Goal: Transaction & Acquisition: Download file/media

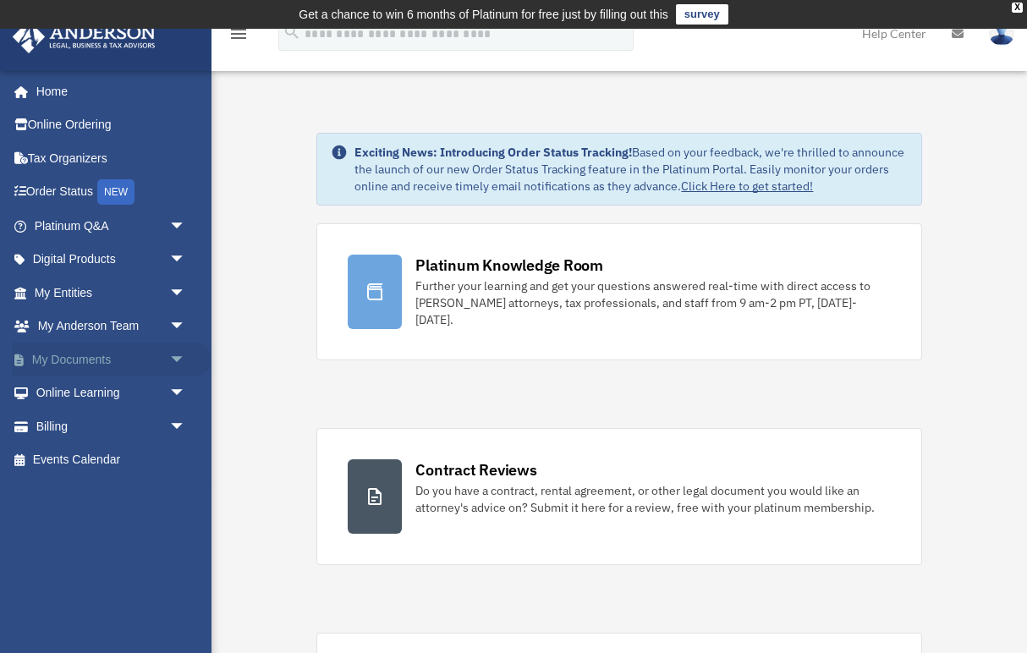
click at [151, 360] on link "My Documents arrow_drop_down" at bounding box center [112, 360] width 200 height 34
click at [175, 358] on span "arrow_drop_down" at bounding box center [186, 360] width 34 height 35
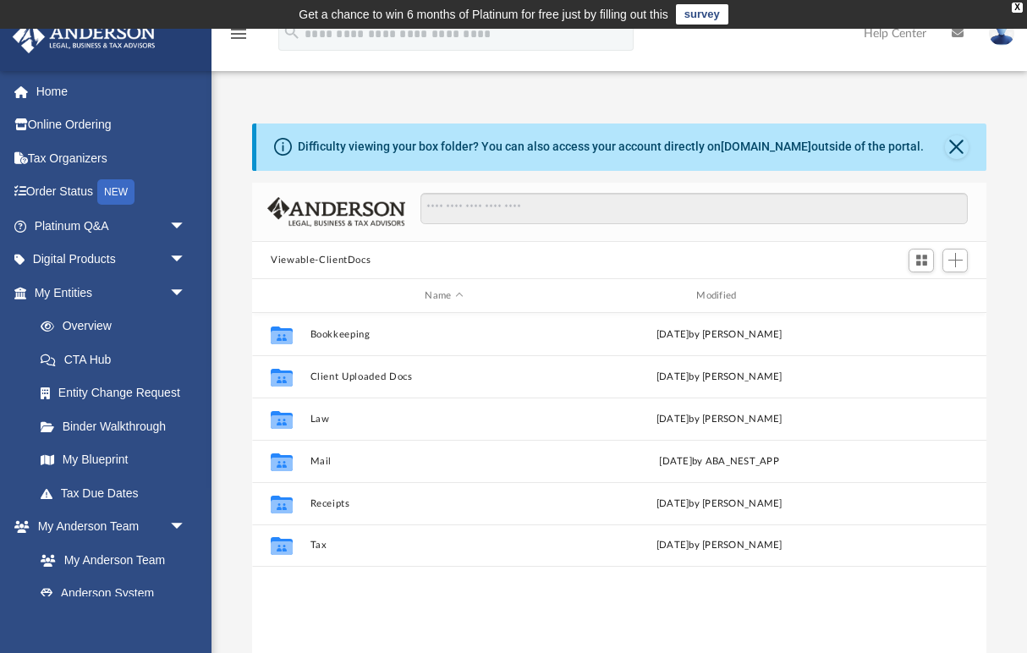
scroll to position [385, 733]
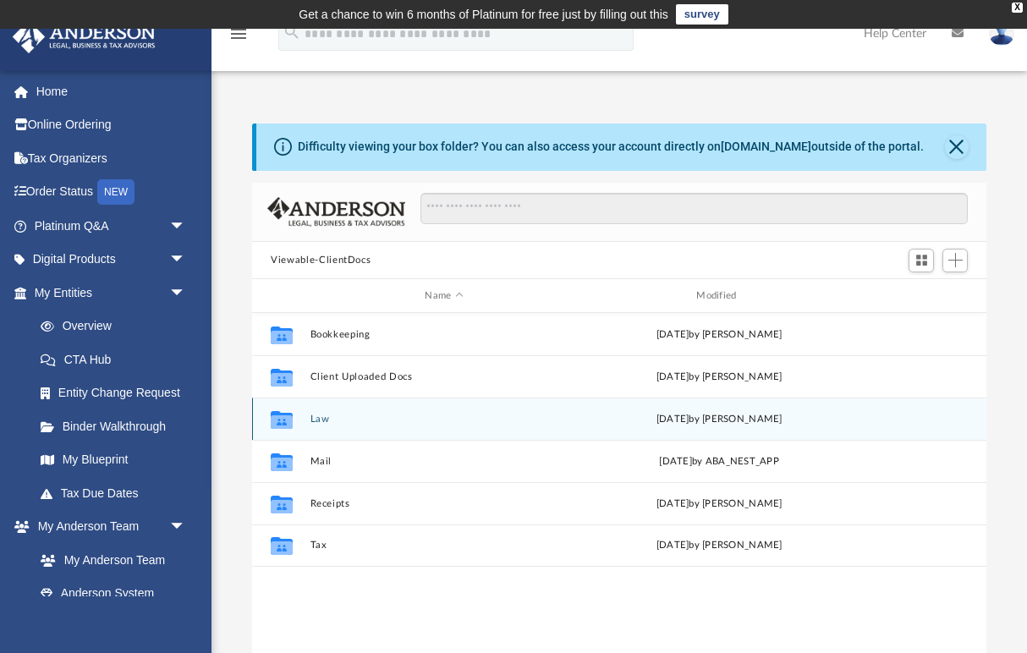
click at [357, 410] on div "Collaborated Folder Law [DATE] by [PERSON_NAME]" at bounding box center [619, 419] width 734 height 42
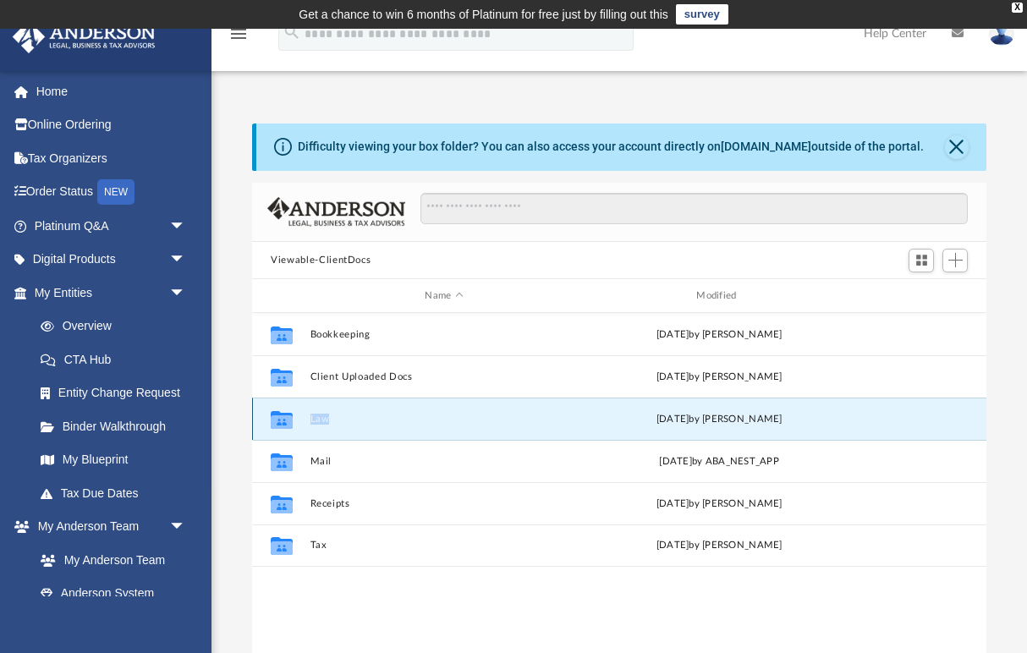
click at [565, 426] on div "Collaborated Folder Law [DATE] by [PERSON_NAME]" at bounding box center [619, 419] width 734 height 42
click at [563, 420] on button "Law" at bounding box center [444, 419] width 268 height 11
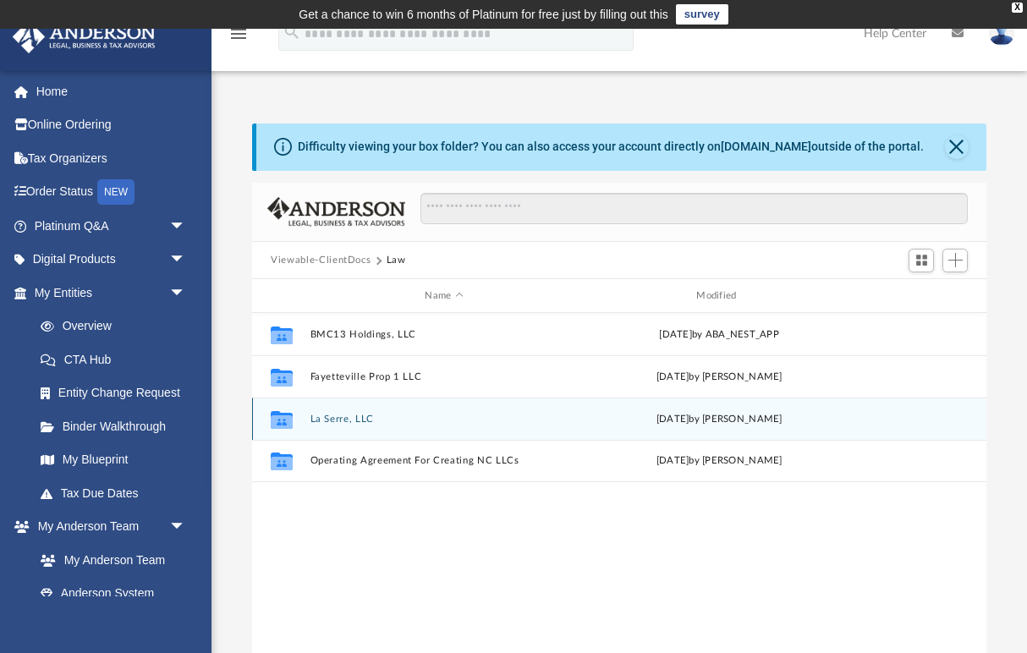
click at [563, 420] on button "La Serre, LLC" at bounding box center [444, 419] width 268 height 11
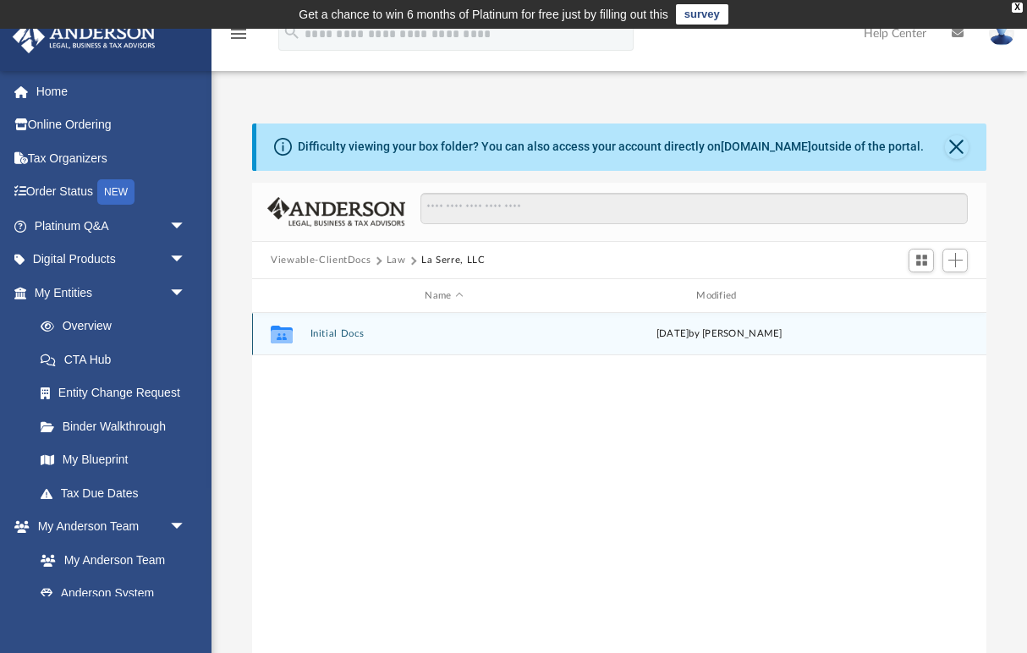
click at [346, 338] on button "Initial Docs" at bounding box center [444, 333] width 268 height 11
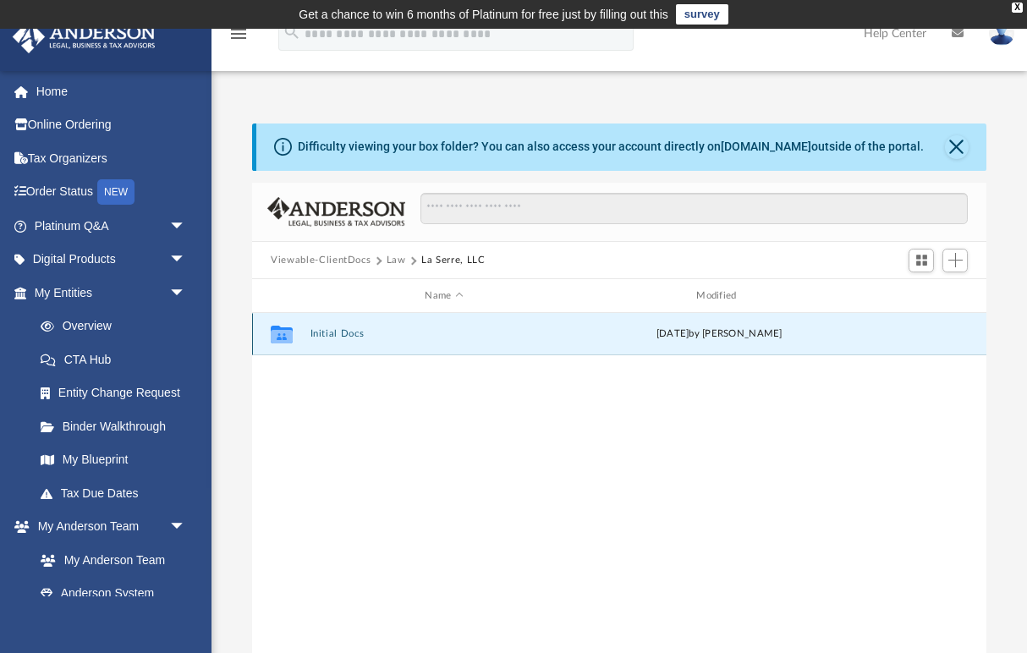
click at [346, 338] on button "Initial Docs" at bounding box center [444, 333] width 268 height 11
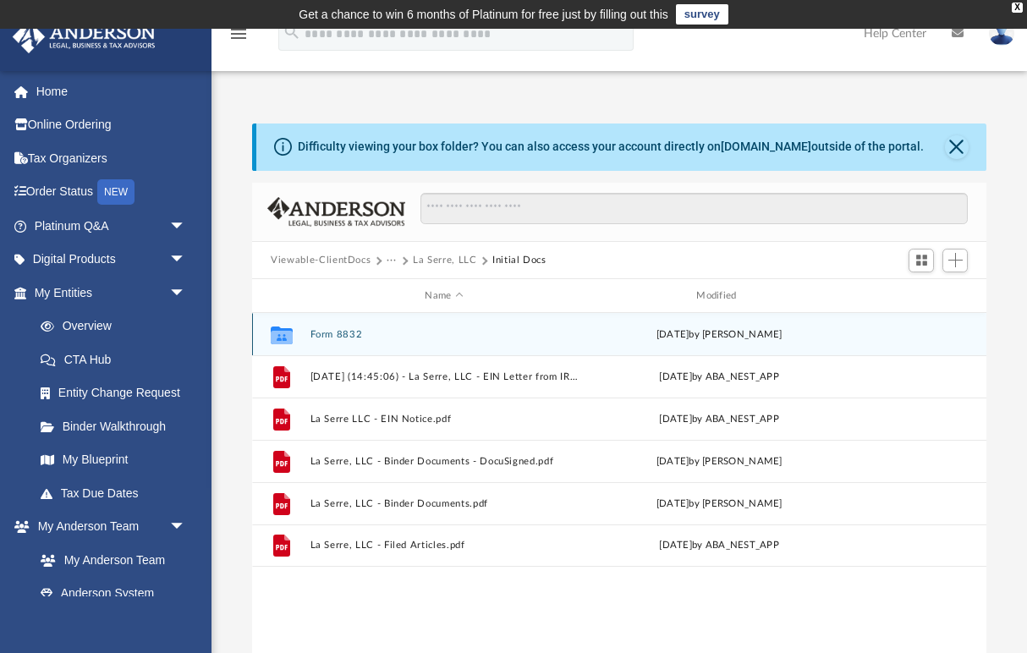
click at [349, 339] on button "Form 8832" at bounding box center [444, 334] width 268 height 11
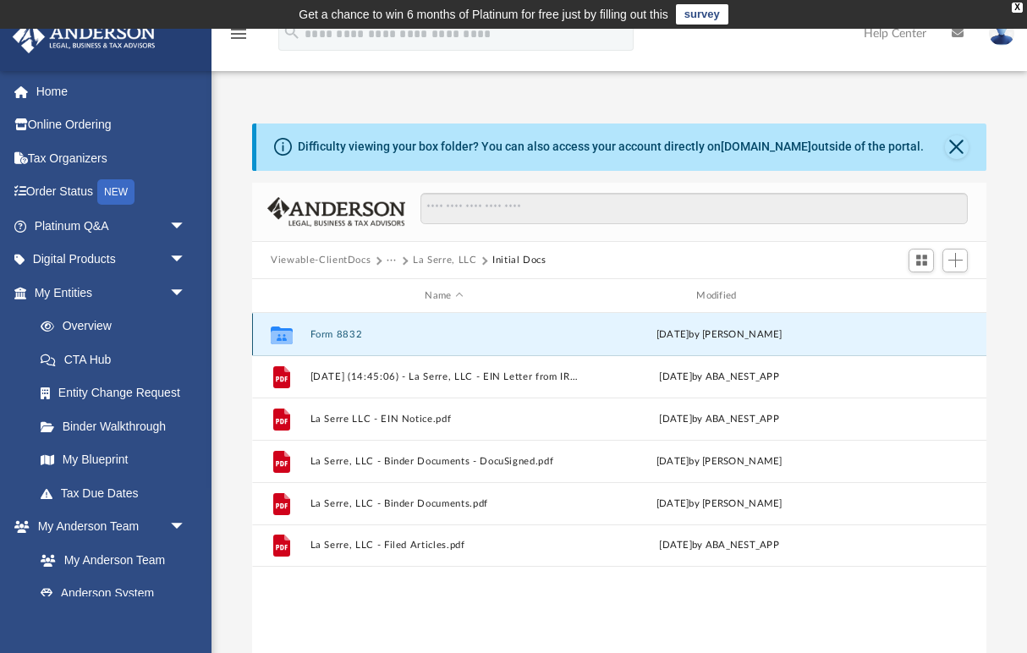
click at [349, 339] on button "Form 8832" at bounding box center [444, 334] width 268 height 11
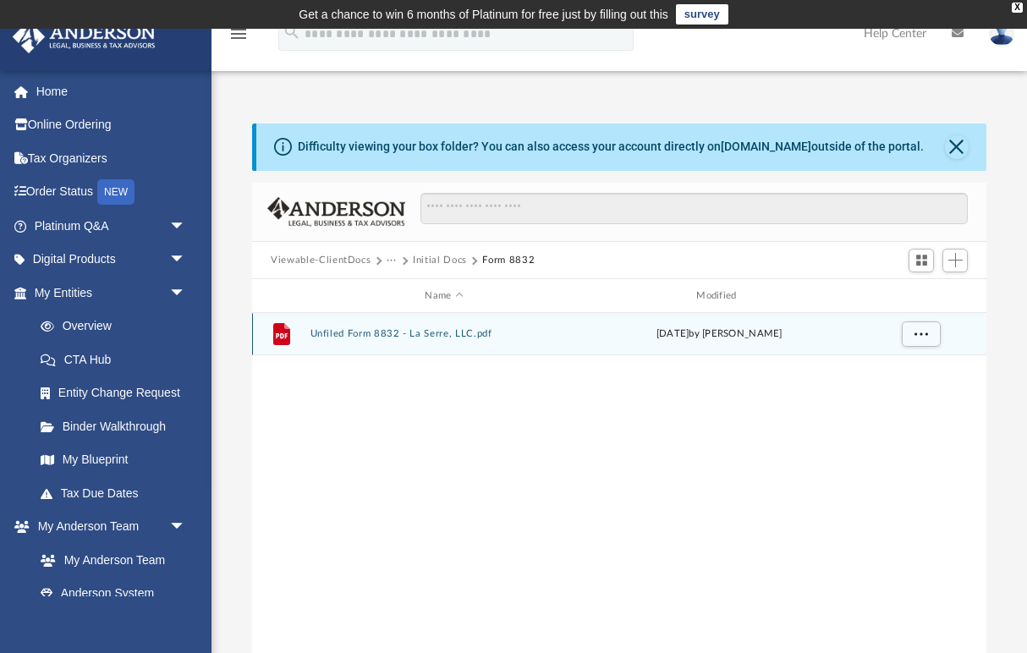
click at [460, 332] on button "Unfiled Form 8832 - La Serre, LLC.pdf" at bounding box center [444, 333] width 268 height 11
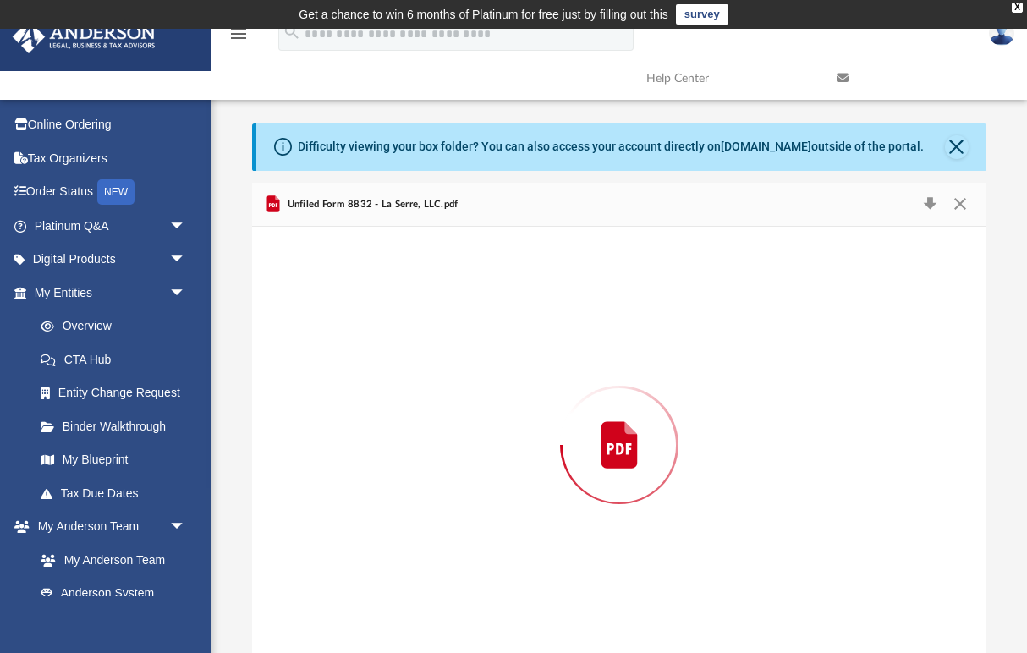
click at [460, 332] on div "Preview" at bounding box center [619, 445] width 734 height 437
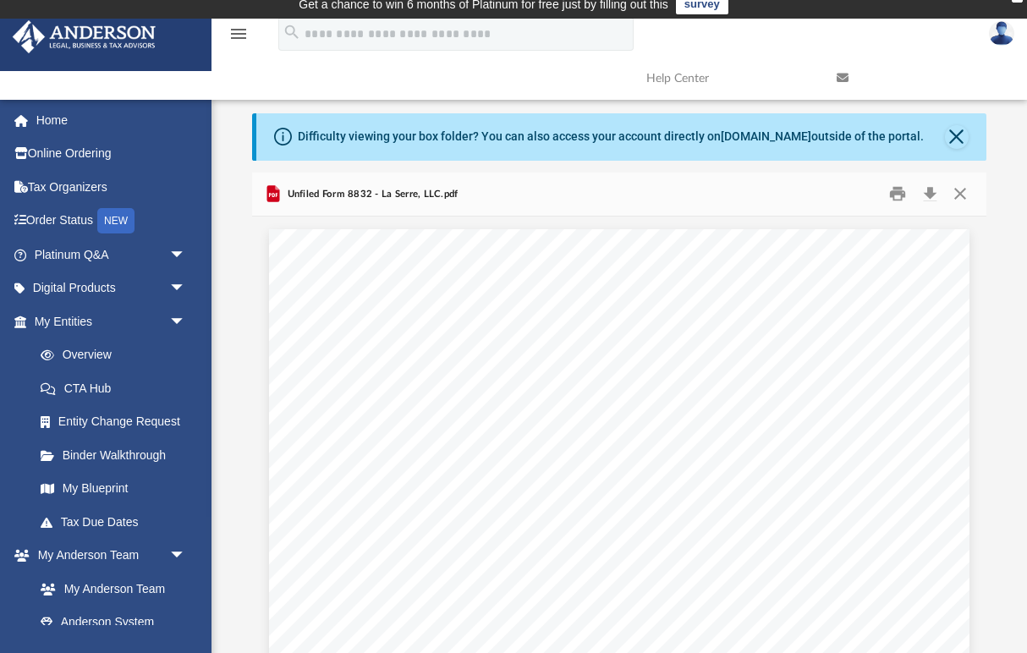
scroll to position [932, 0]
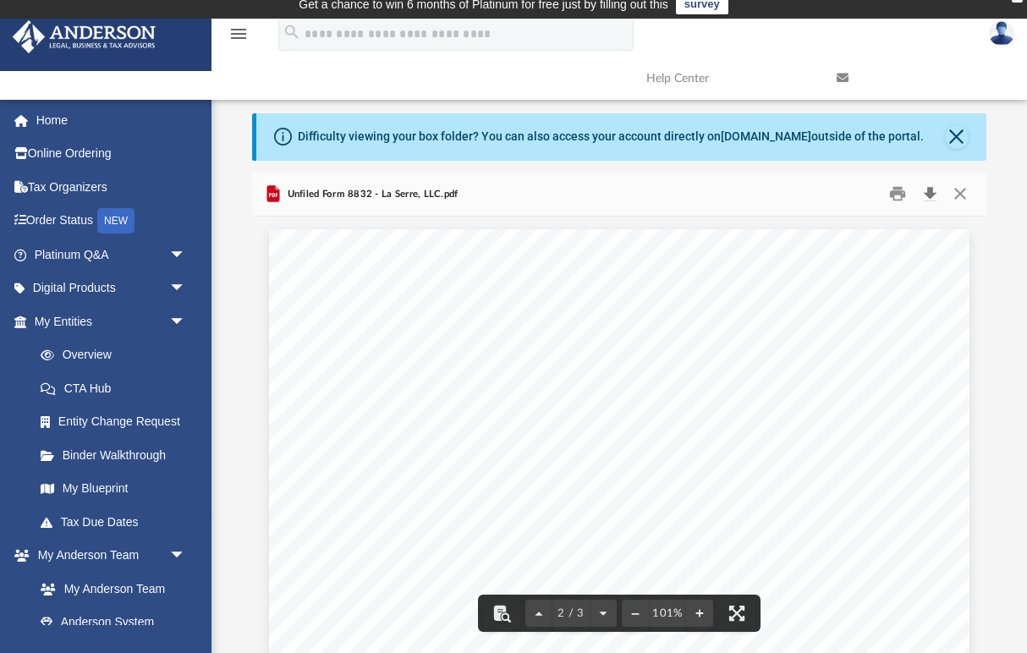
click at [928, 189] on button "Download" at bounding box center [929, 194] width 30 height 26
